Goal: Find specific page/section: Find specific page/section

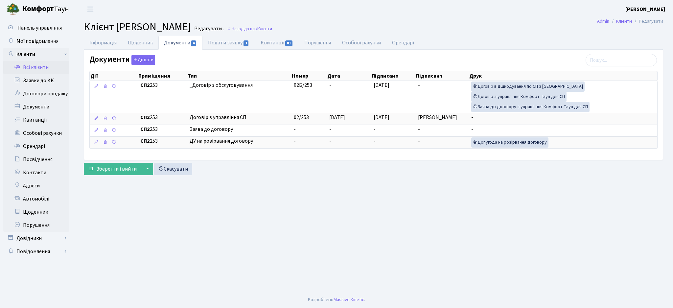
click at [44, 71] on link "Всі клієнти" at bounding box center [36, 67] width 66 height 13
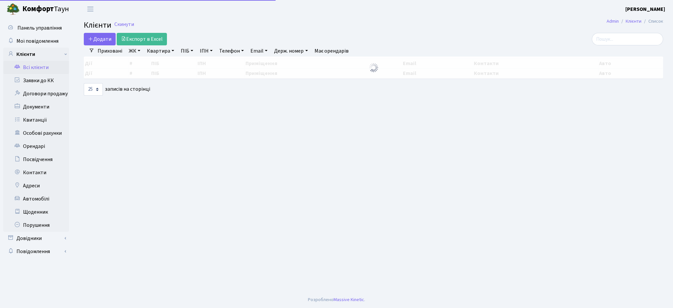
select select "25"
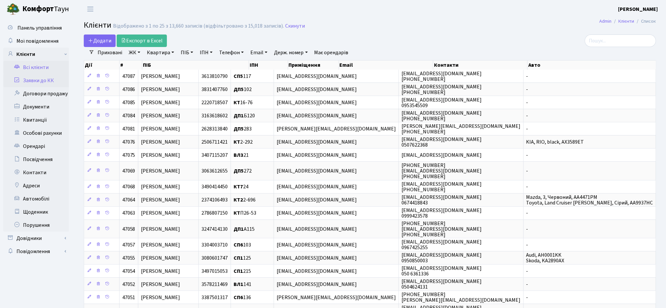
click at [37, 86] on link "Заявки до КК" at bounding box center [36, 80] width 66 height 13
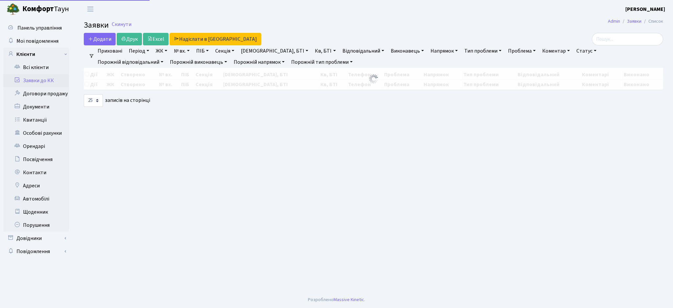
select select "25"
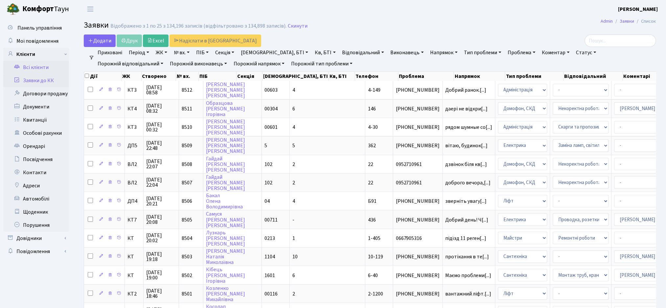
click at [40, 74] on link "Всі клієнти" at bounding box center [36, 67] width 66 height 13
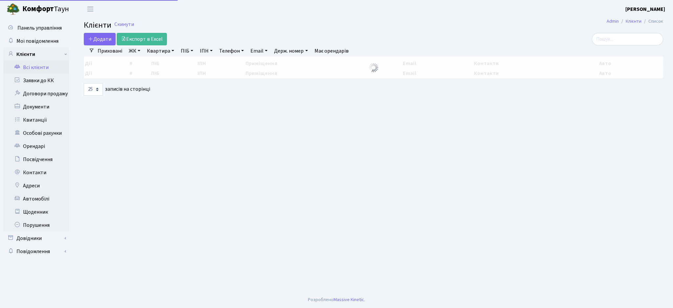
select select "25"
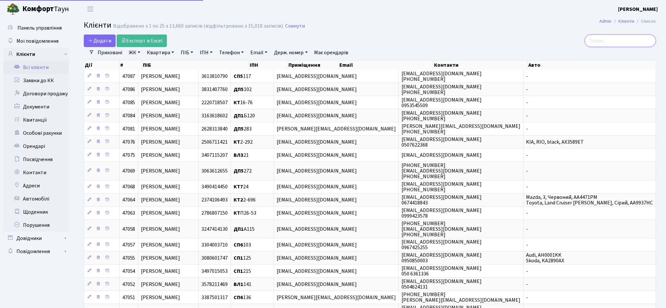
click at [629, 38] on input "search" at bounding box center [620, 40] width 71 height 12
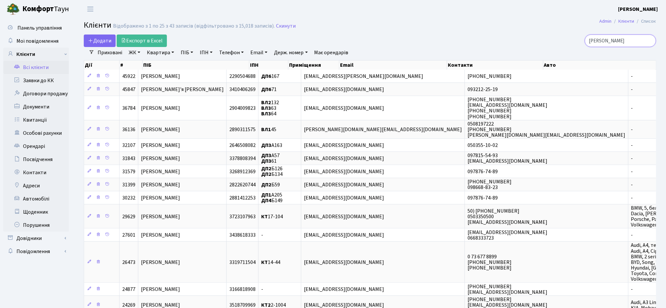
click at [623, 42] on input "шевченк" at bounding box center [620, 40] width 71 height 12
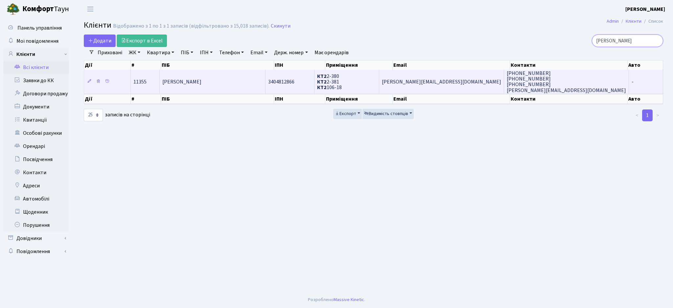
type input "шевченко юлі"
click at [234, 85] on td "Шевченко Юлія Миколаївна" at bounding box center [212, 82] width 105 height 24
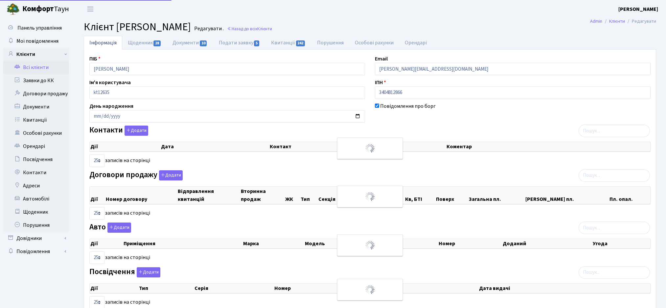
select select "25"
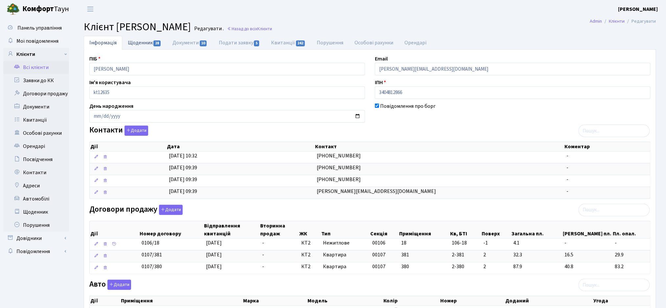
click at [149, 44] on link "Щоденник 28" at bounding box center [144, 42] width 45 height 13
select select "25"
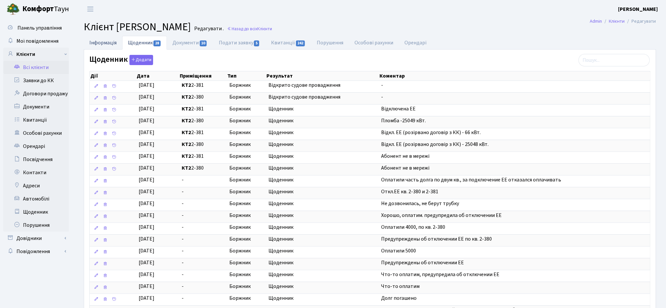
drag, startPoint x: 100, startPoint y: 43, endPoint x: 111, endPoint y: 36, distance: 13.2
click at [100, 42] on link "Інформація" at bounding box center [103, 42] width 38 height 13
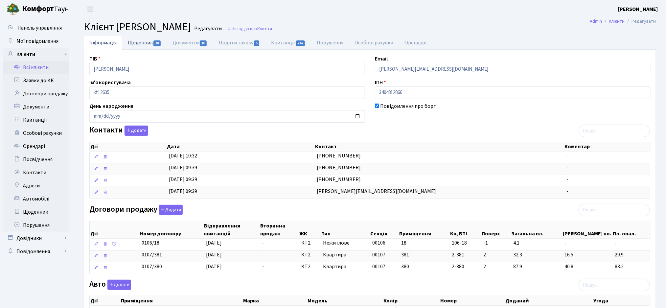
click at [138, 45] on link "Щоденник 28" at bounding box center [144, 42] width 45 height 13
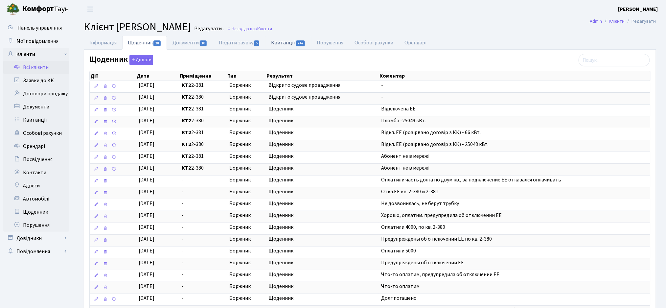
click at [284, 43] on link "Квитанції 242" at bounding box center [288, 42] width 46 height 13
select select "25"
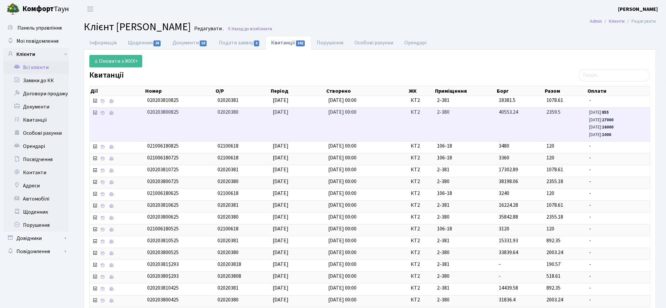
click at [95, 115] on icon at bounding box center [94, 112] width 5 height 5
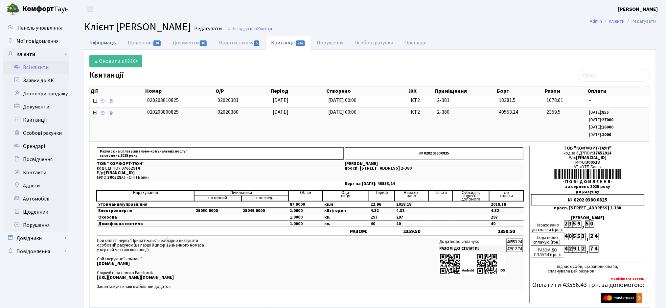
click at [101, 43] on link "Інформація" at bounding box center [103, 42] width 38 height 13
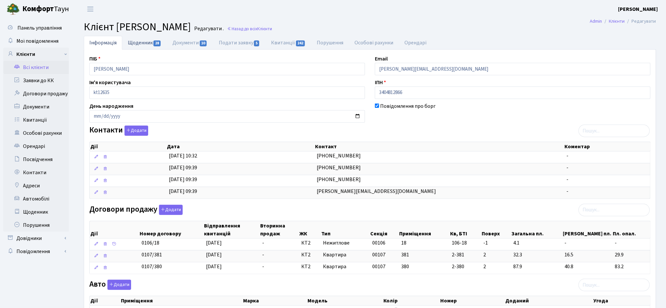
click at [145, 45] on link "Щоденник 28" at bounding box center [144, 42] width 45 height 13
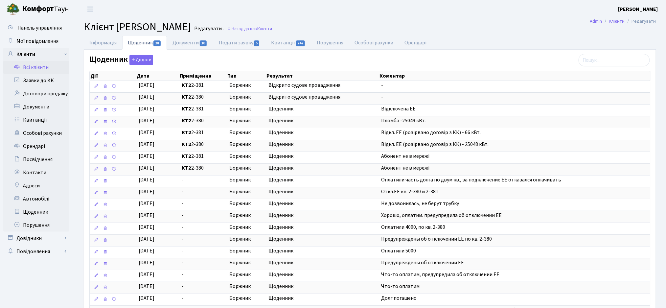
click at [34, 71] on link "Всі клієнти" at bounding box center [36, 67] width 66 height 13
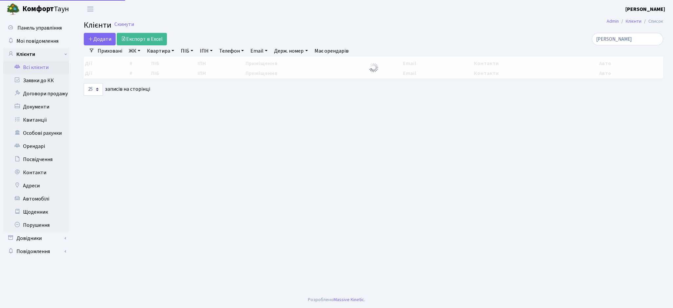
select select "25"
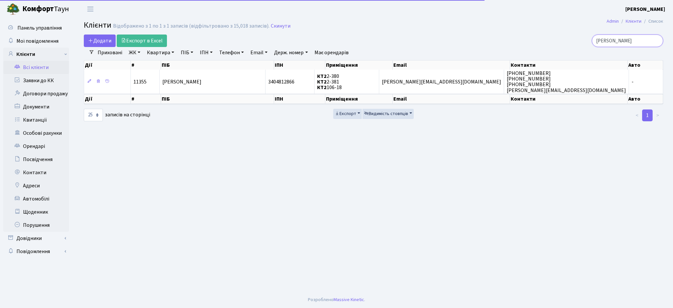
drag, startPoint x: 652, startPoint y: 39, endPoint x: 534, endPoint y: 41, distance: 117.3
click at [534, 41] on div "шевченко юлі" at bounding box center [569, 40] width 187 height 12
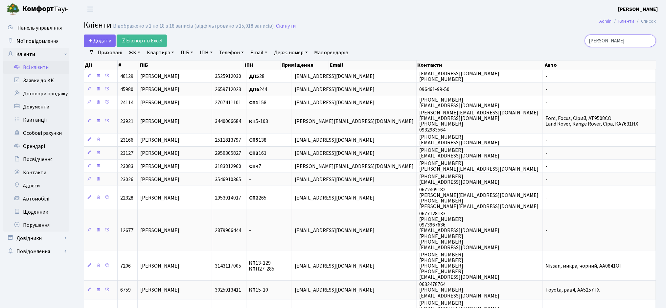
drag, startPoint x: 632, startPoint y: 41, endPoint x: 573, endPoint y: 41, distance: 59.5
click at [577, 40] on div "марчук" at bounding box center [564, 40] width 184 height 12
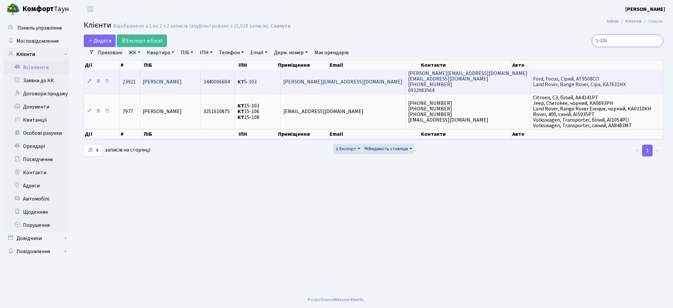
type input "5-103"
click at [257, 80] on span "КТ 5-103" at bounding box center [246, 81] width 19 height 7
